Goal: Transaction & Acquisition: Purchase product/service

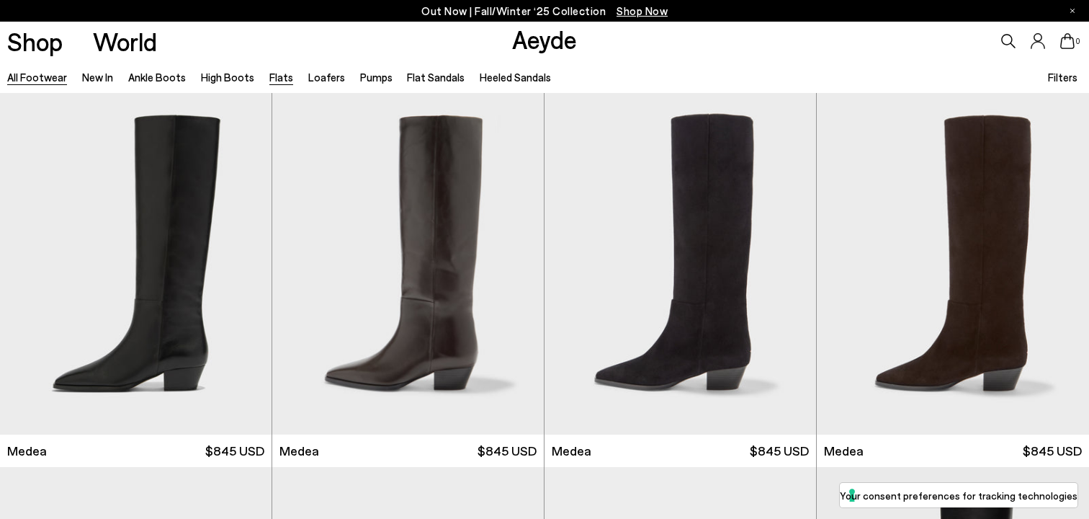
click at [272, 79] on link "Flats" at bounding box center [281, 77] width 24 height 13
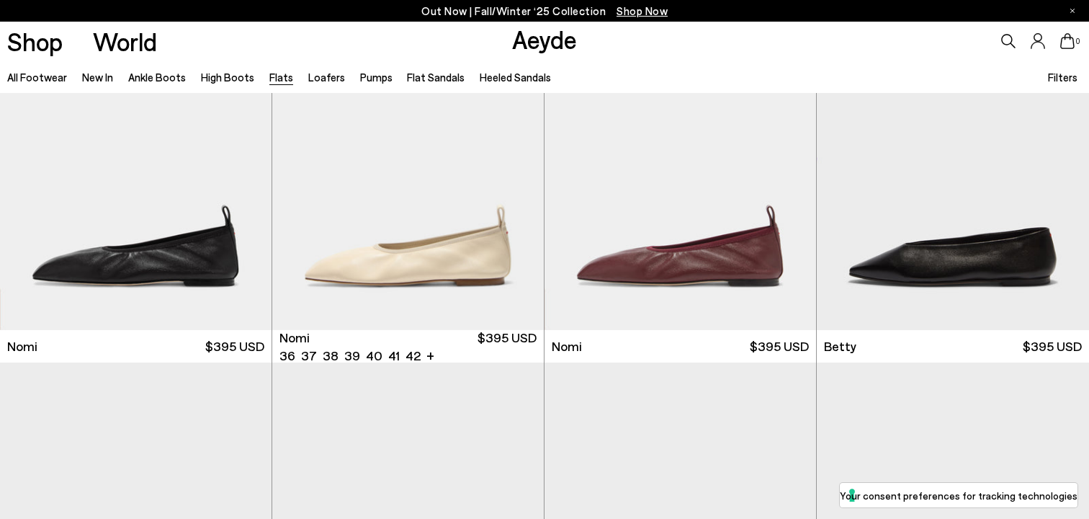
scroll to position [856, 0]
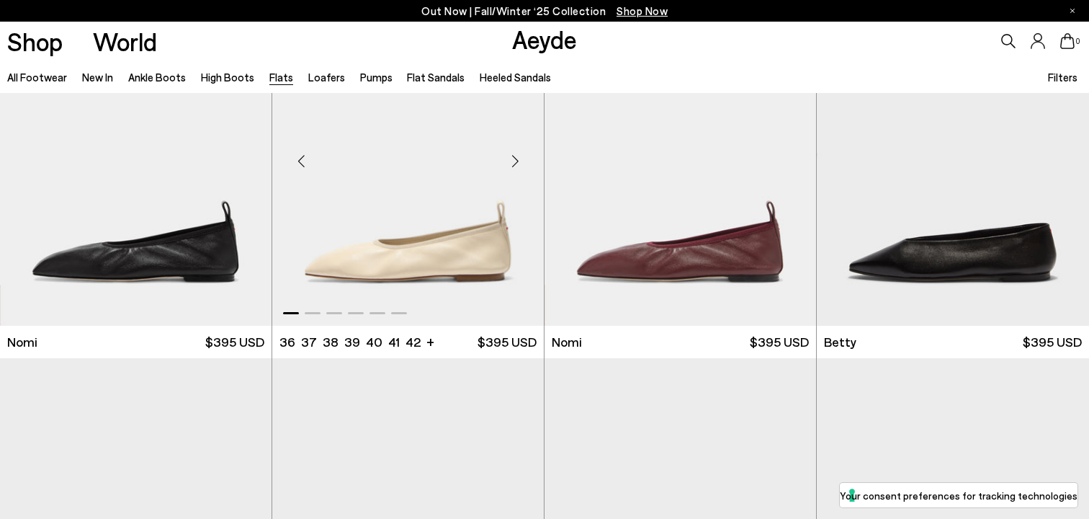
click at [514, 156] on div "Next slide" at bounding box center [514, 160] width 43 height 43
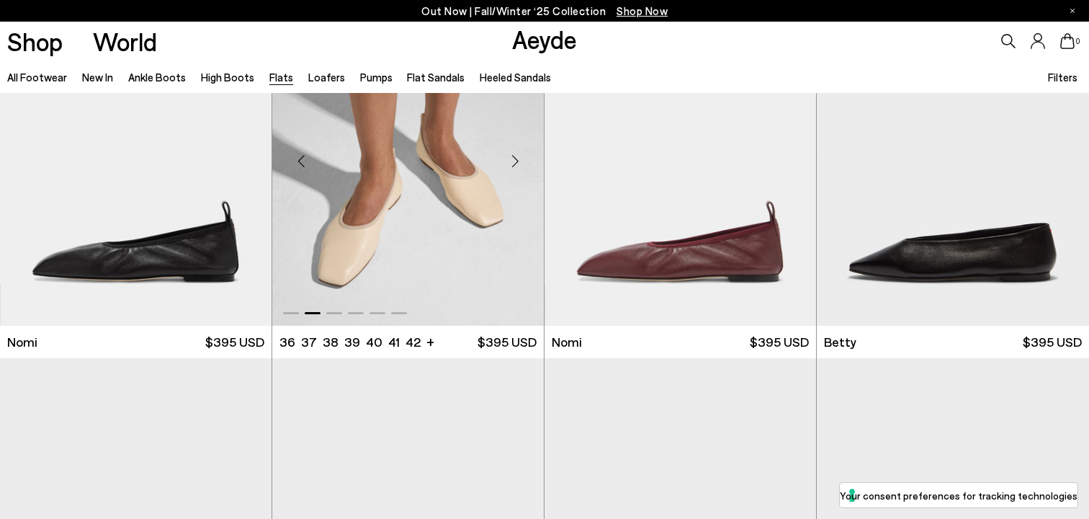
click at [514, 156] on div "Next slide" at bounding box center [514, 160] width 43 height 43
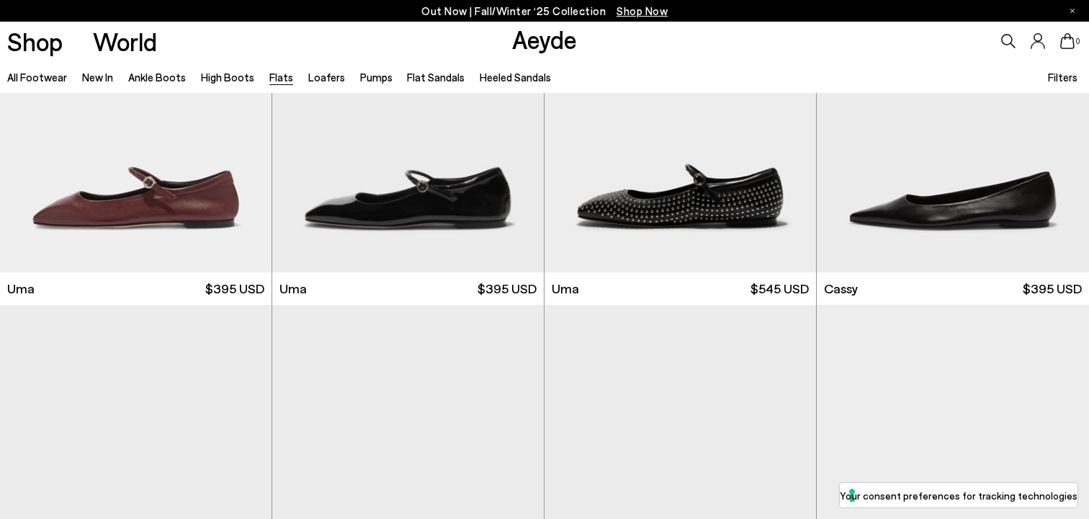
scroll to position [2020, 0]
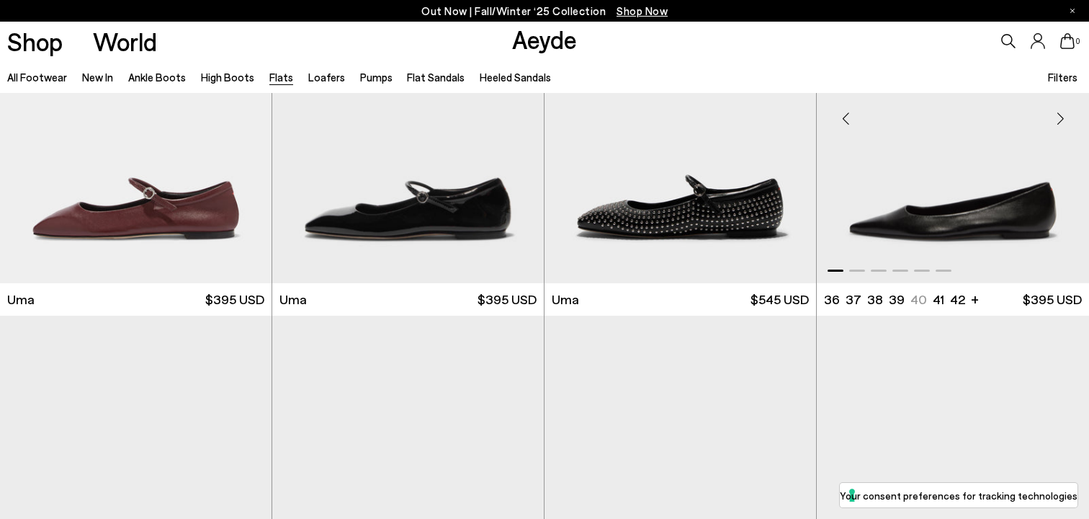
click at [1062, 119] on div "Next slide" at bounding box center [1060, 118] width 43 height 43
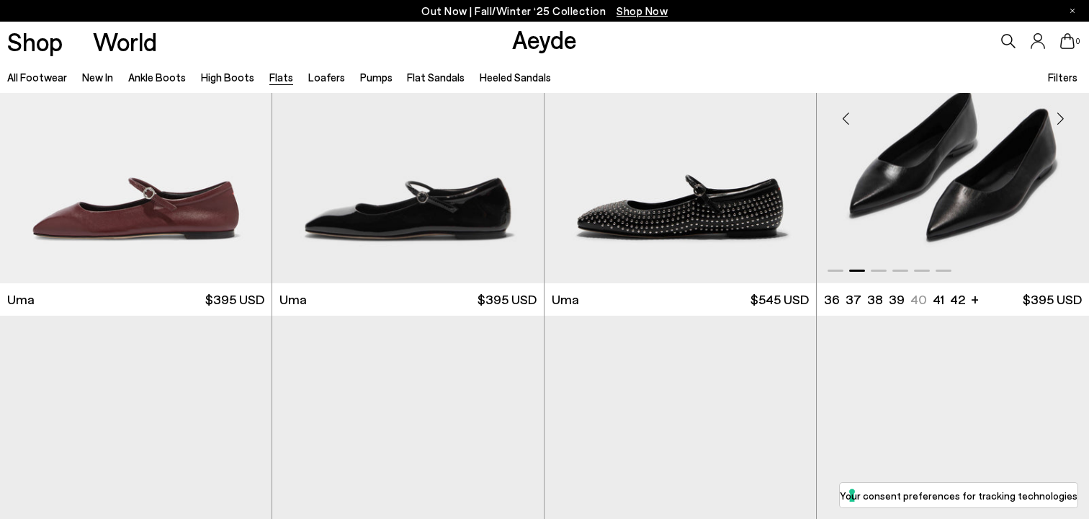
click at [1062, 119] on div "Next slide" at bounding box center [1060, 118] width 43 height 43
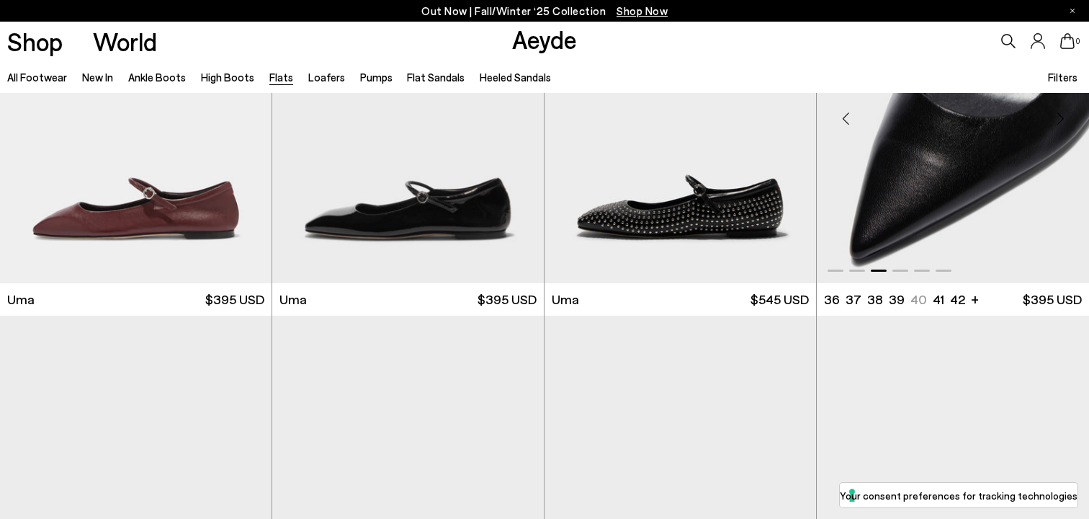
click at [1062, 120] on div "Next slide" at bounding box center [1060, 118] width 43 height 43
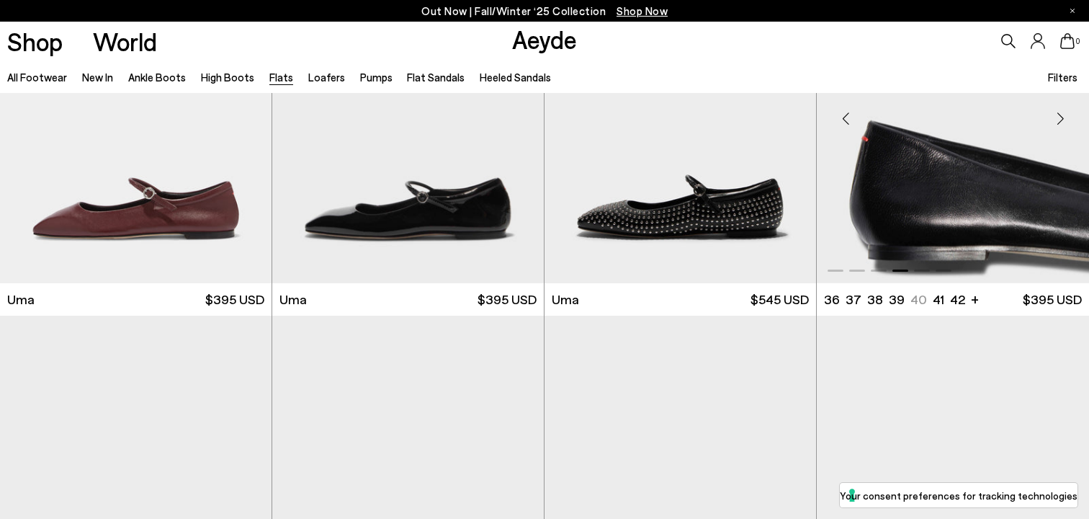
click at [1062, 120] on div "Next slide" at bounding box center [1060, 118] width 43 height 43
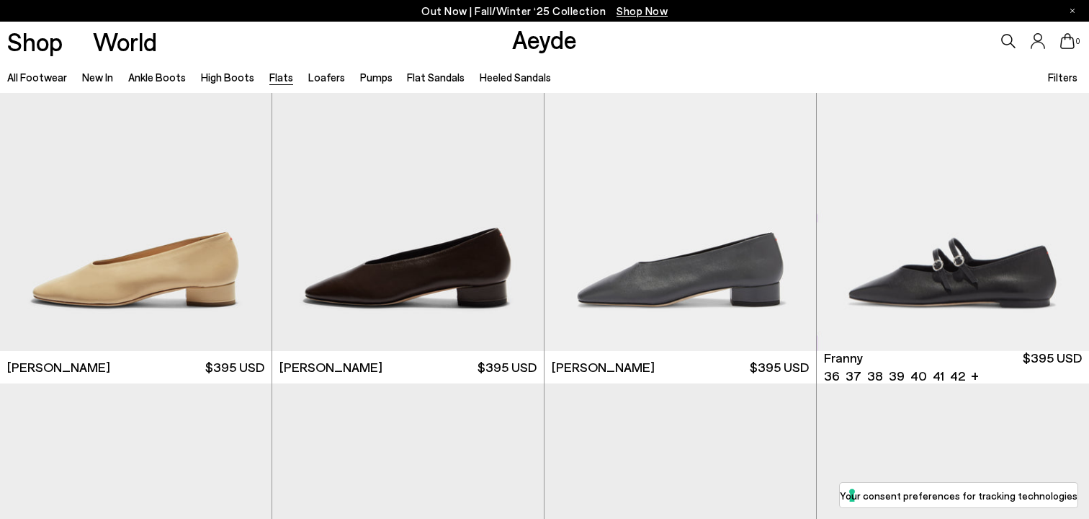
scroll to position [4571, 0]
